Goal: Find specific page/section: Find specific page/section

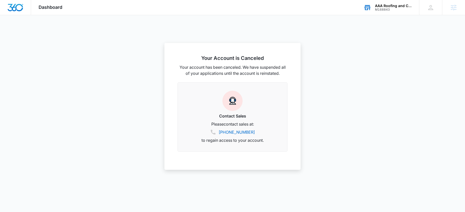
click at [390, 7] on div "AAA Roofing and Construction, LLC" at bounding box center [393, 6] width 37 height 4
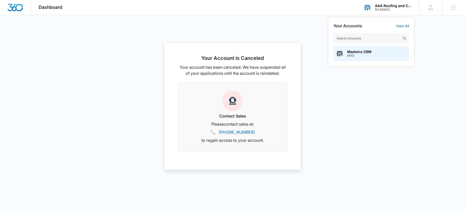
click at [358, 38] on input "text" at bounding box center [371, 38] width 76 height 10
type input "madvent"
click at [355, 53] on span "MADventures" at bounding box center [359, 52] width 24 height 4
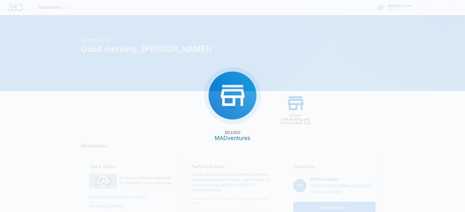
type textarea "Dashboard MADventures SD1000 [DATE] IS [DATE] Good morning, [PERSON_NAME]!"
